Goal: Communication & Community: Ask a question

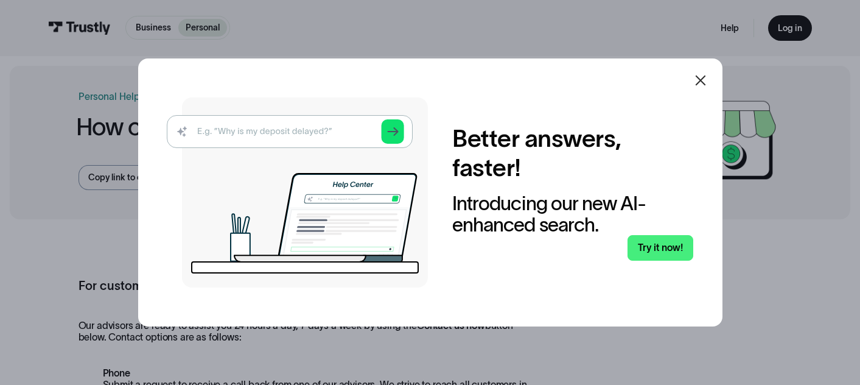
click at [706, 82] on icon at bounding box center [700, 80] width 15 height 15
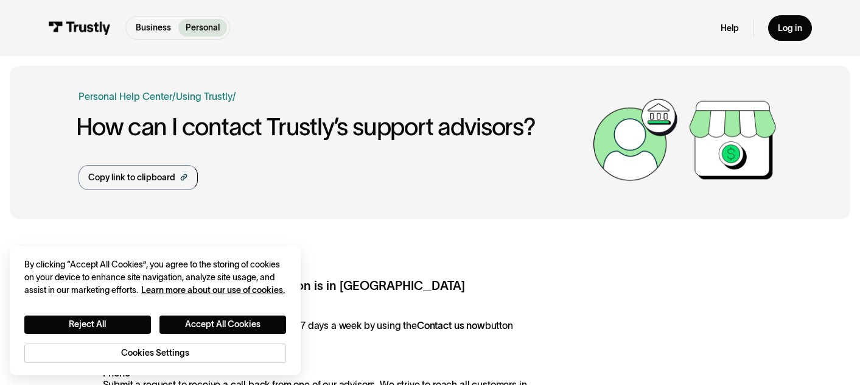
drag, startPoint x: 702, startPoint y: 82, endPoint x: 689, endPoint y: 68, distance: 18.9
click at [126, 318] on button "Reject All" at bounding box center [87, 324] width 127 height 18
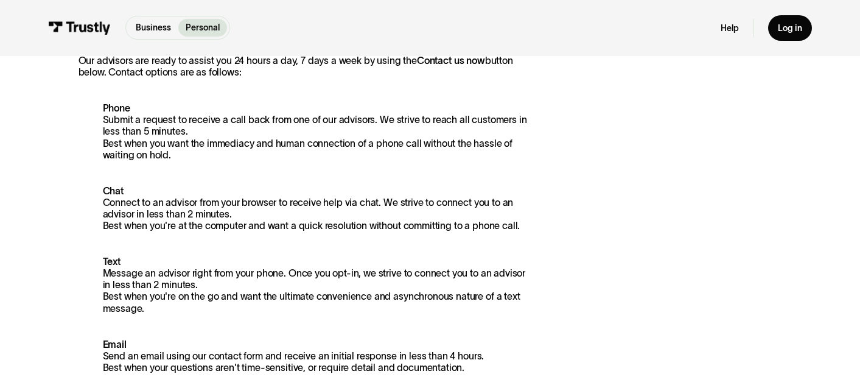
click at [295, 210] on p "Chat Connect to an advisor from your browser to receive help via chat. We striv…" at bounding box center [304, 208] width 453 height 47
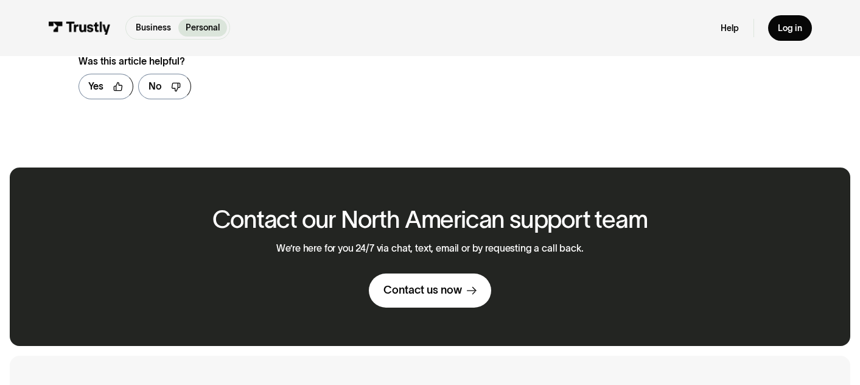
scroll to position [795, 0]
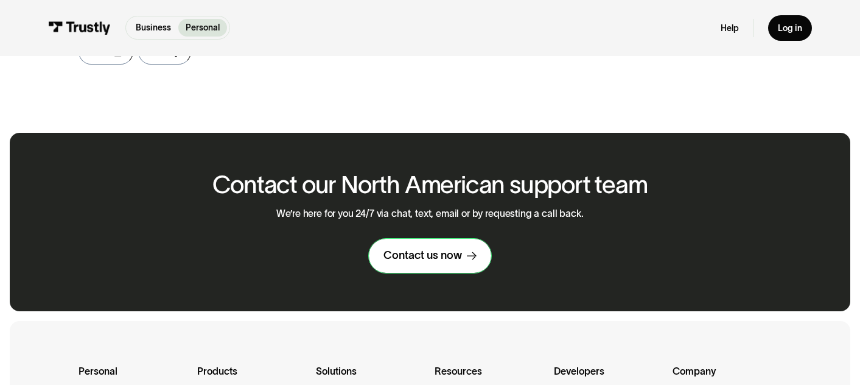
click at [411, 250] on div "Contact us now" at bounding box center [422, 255] width 78 height 14
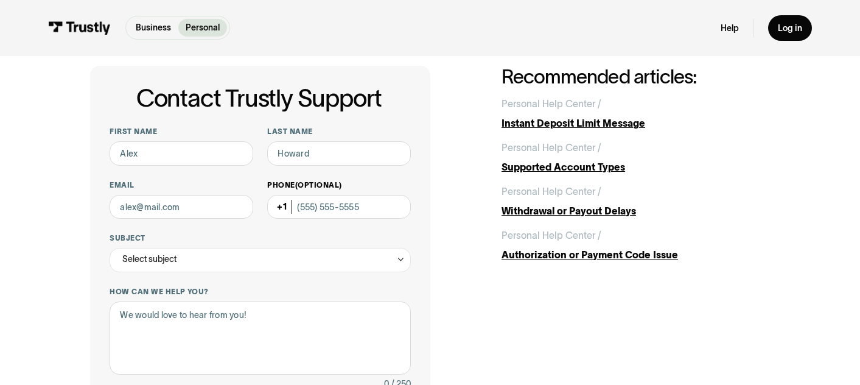
scroll to position [42, 0]
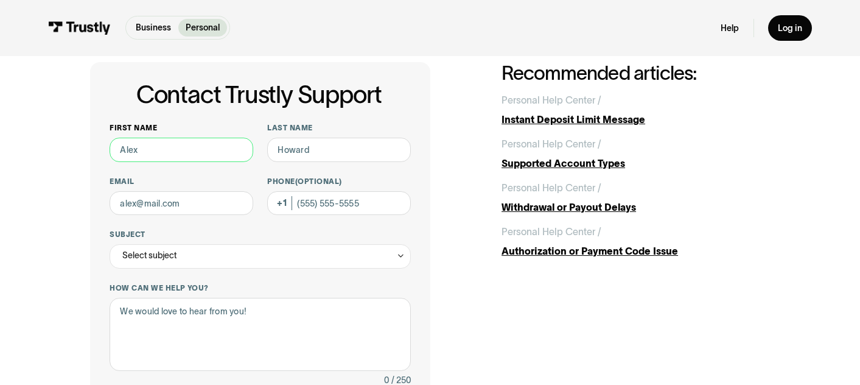
click at [201, 155] on input "First name" at bounding box center [181, 150] width 143 height 24
type input "[PERSON_NAME]"
type input "P"
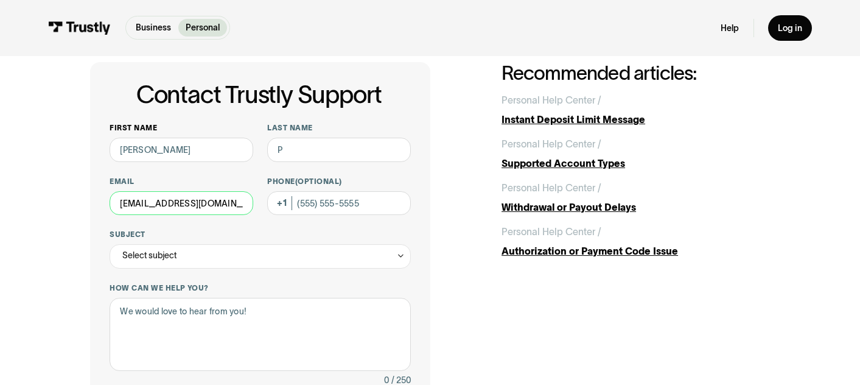
type input "[EMAIL_ADDRESS][DOMAIN_NAME]"
drag, startPoint x: 305, startPoint y: 158, endPoint x: 190, endPoint y: 155, distance: 114.4
click at [190, 155] on div "First name [PERSON_NAME] Last name P Email [EMAIL_ADDRESS][DOMAIN_NAME] Phone (…" at bounding box center [260, 339] width 301 height 432
type input "P"
type input "Portoviejo"
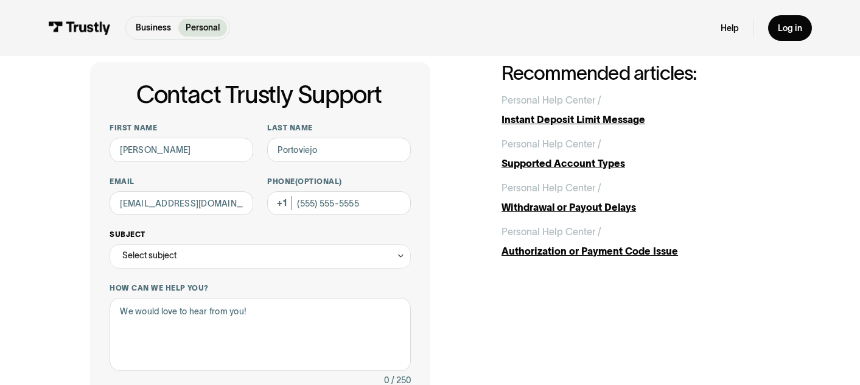
click at [276, 253] on div "Select subject" at bounding box center [260, 256] width 301 height 24
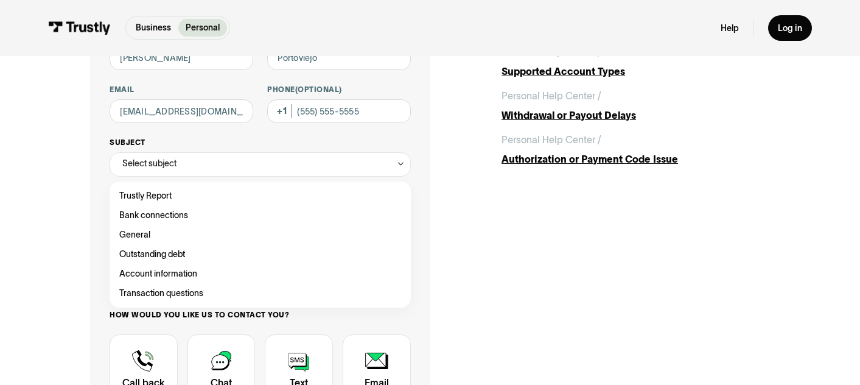
scroll to position [139, 0]
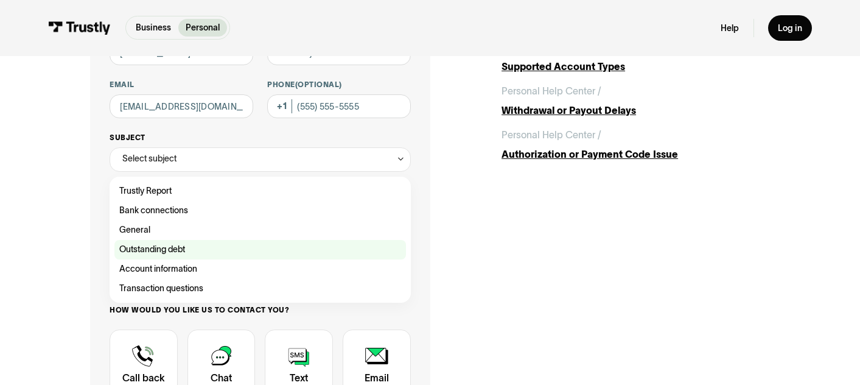
click at [201, 245] on div "Contact Trustly Support" at bounding box center [259, 249] width 291 height 19
type input "**********"
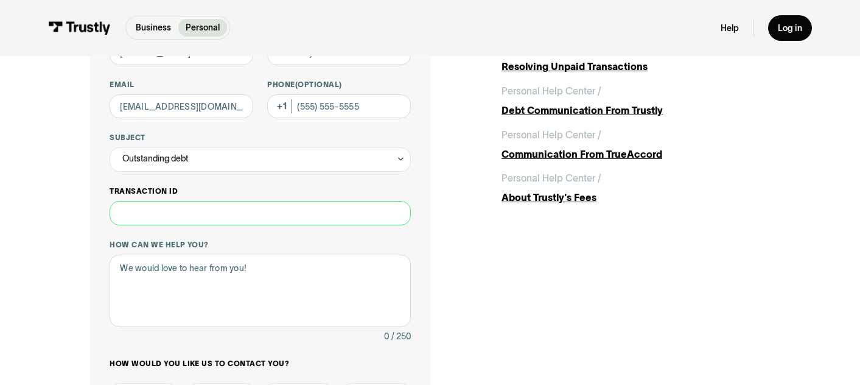
click at [162, 215] on input "Transaction ID" at bounding box center [260, 213] width 301 height 24
type input "***"
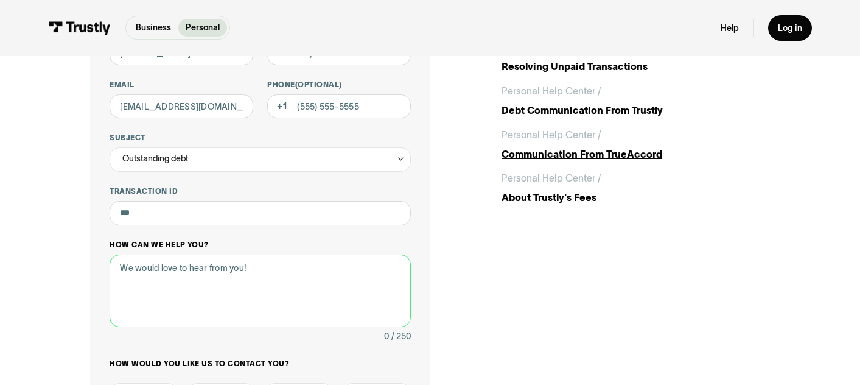
click at [191, 275] on textarea "How can we help you?" at bounding box center [260, 290] width 301 height 73
type textarea "H"
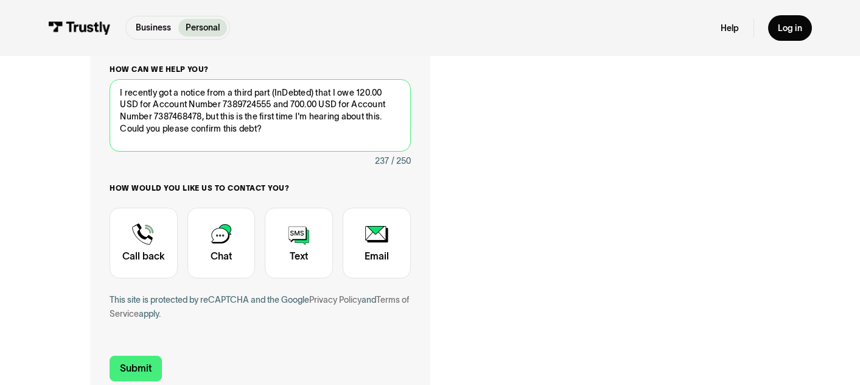
scroll to position [328, 0]
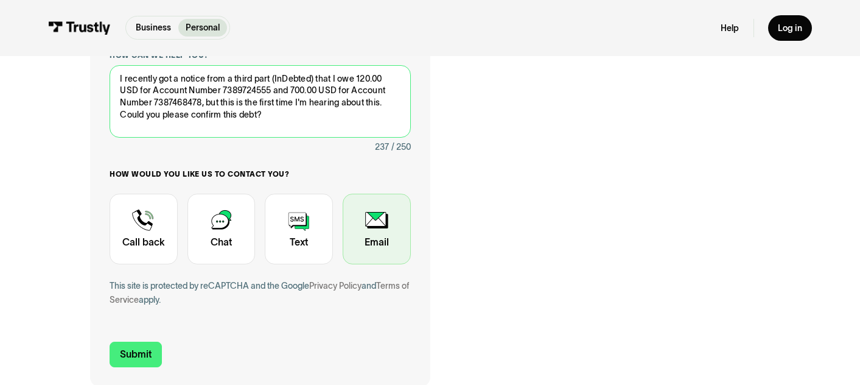
type textarea "I recently got a notice from a third part (InDebted) that I owe 120.00 USD for …"
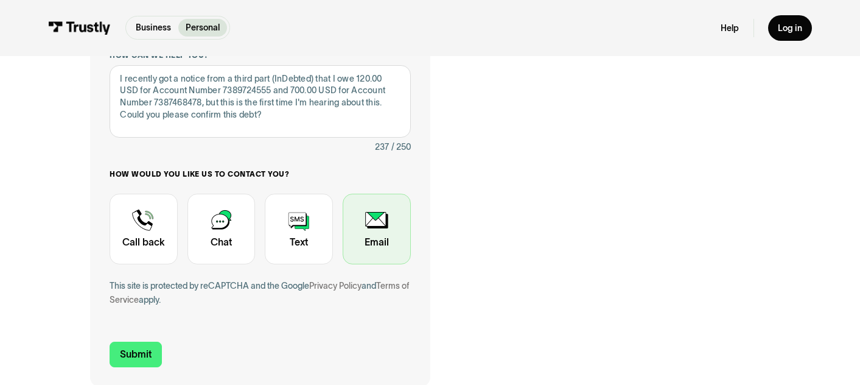
click at [383, 243] on div "Contact Trustly Support" at bounding box center [377, 229] width 68 height 71
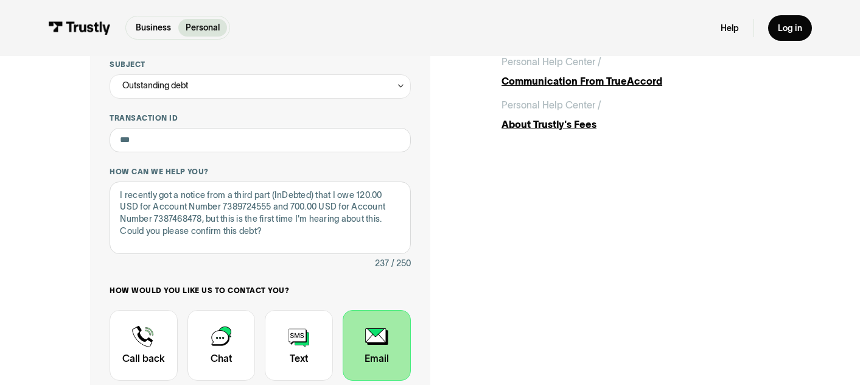
scroll to position [211, 0]
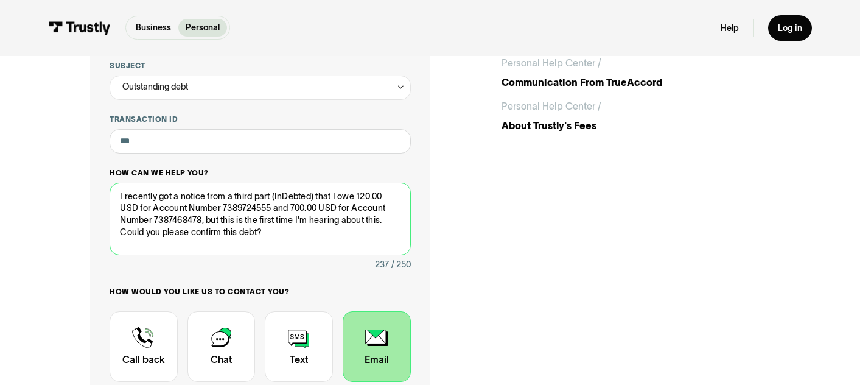
drag, startPoint x: 271, startPoint y: 208, endPoint x: 156, endPoint y: 206, distance: 115.6
click at [156, 206] on textarea "I recently got a notice from a third part (InDebted) that I owe 120.00 USD for …" at bounding box center [260, 219] width 301 height 73
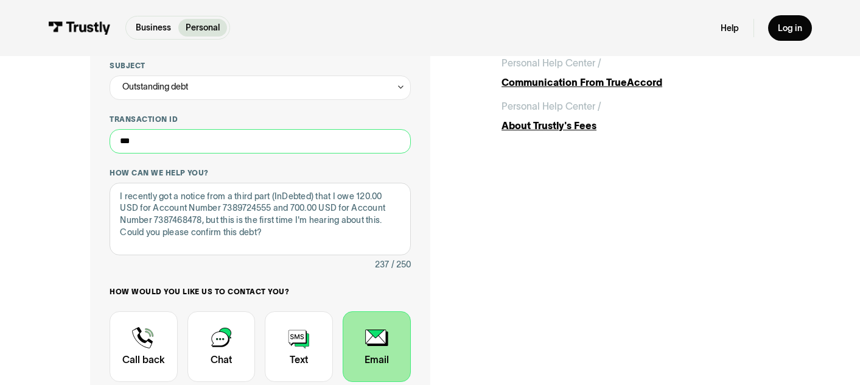
drag, startPoint x: 144, startPoint y: 147, endPoint x: 71, endPoint y: 147, distance: 73.0
click at [71, 147] on div "**********" at bounding box center [429, 198] width 811 height 707
paste input "**********"
paste input "Contact Trustly Support"
click at [122, 139] on input "**********" at bounding box center [260, 141] width 301 height 24
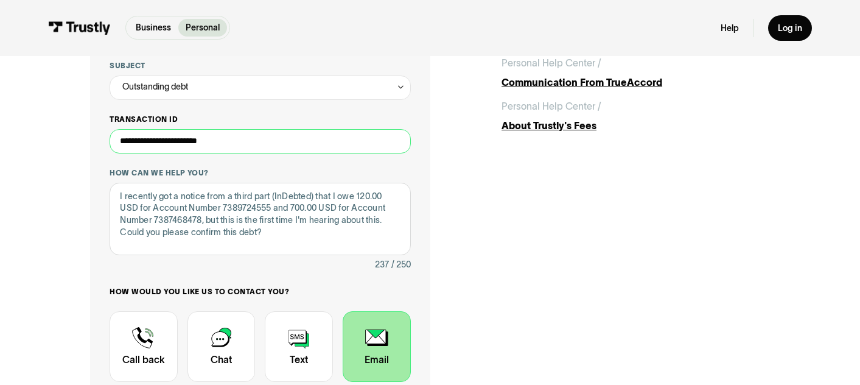
click at [274, 142] on input "**********" at bounding box center [260, 141] width 301 height 24
type input "**********"
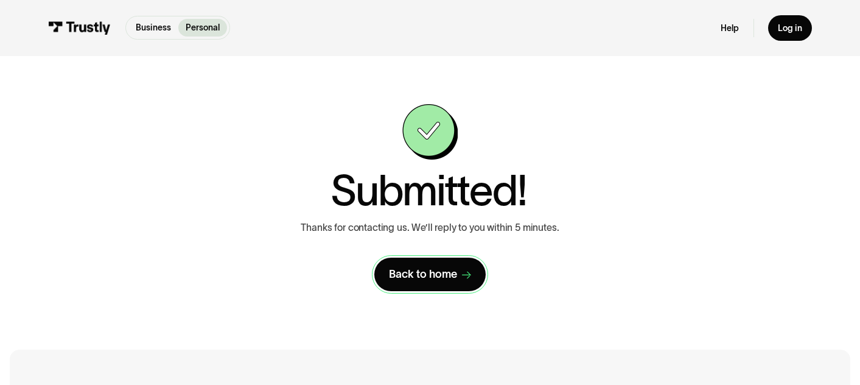
click at [425, 277] on div "Back to home" at bounding box center [423, 274] width 68 height 14
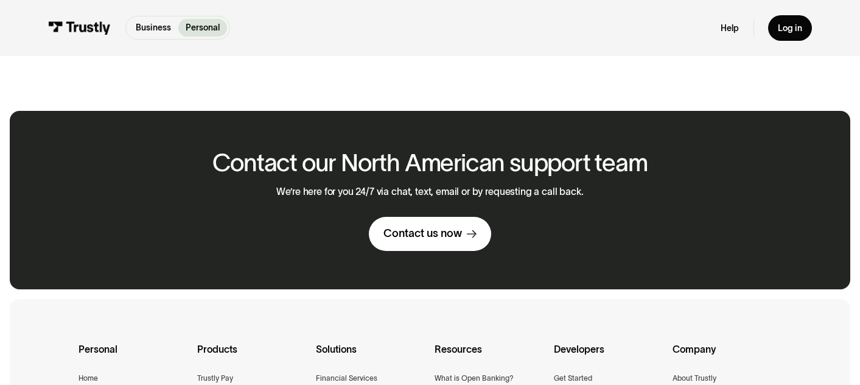
scroll to position [837, 0]
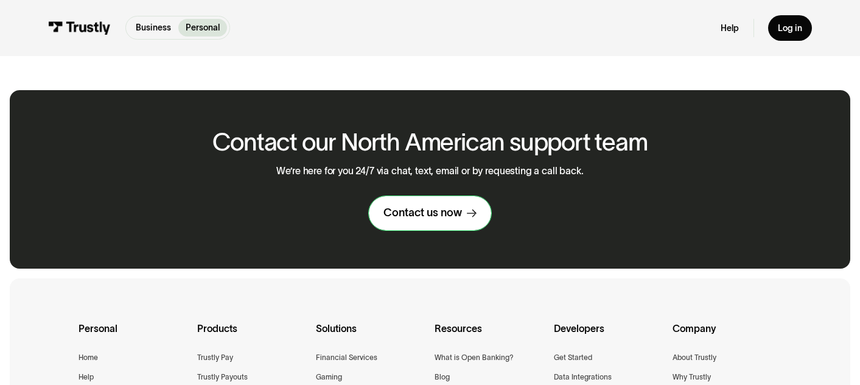
click at [397, 215] on div "Contact us now" at bounding box center [422, 213] width 78 height 14
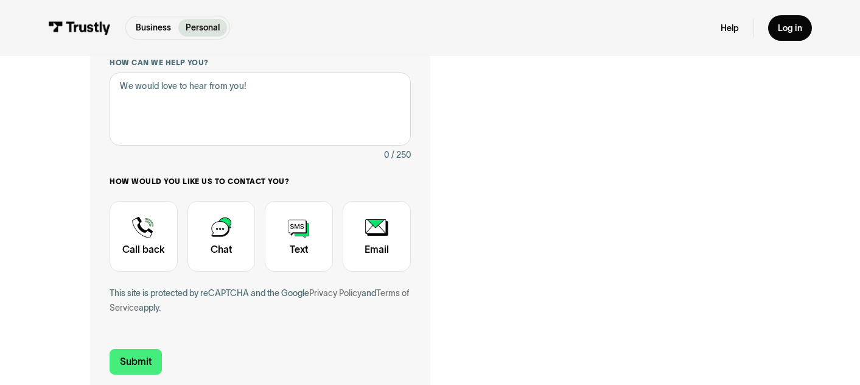
scroll to position [308, 0]
